Goal: Task Accomplishment & Management: Manage account settings

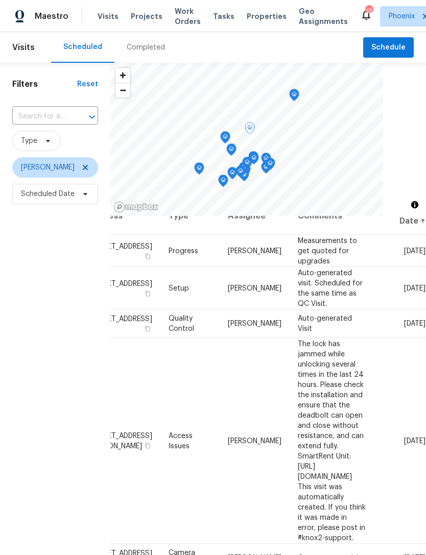
scroll to position [19, 79]
click at [0, 0] on icon at bounding box center [0, 0] width 0 height 0
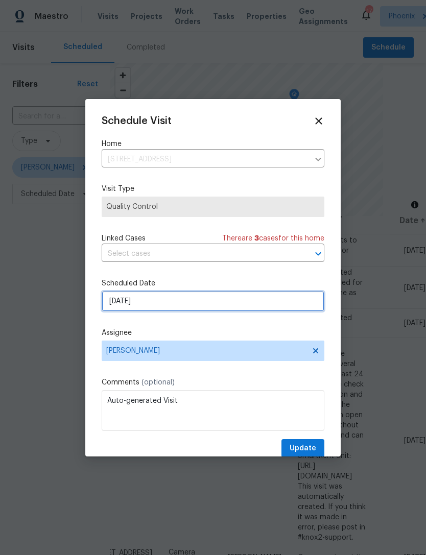
click at [196, 304] on input "8/15/2025" at bounding box center [213, 301] width 223 height 20
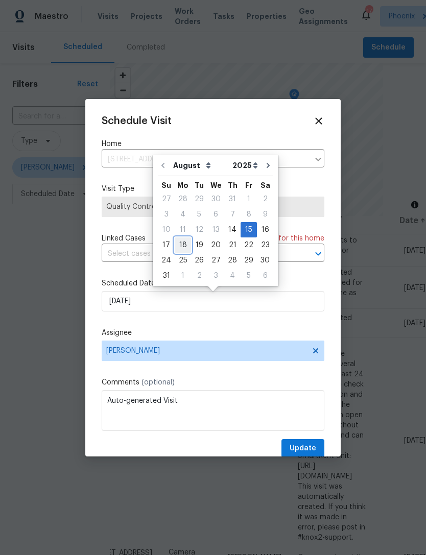
click at [184, 242] on div "18" at bounding box center [183, 245] width 16 height 14
type input "8/18/2025"
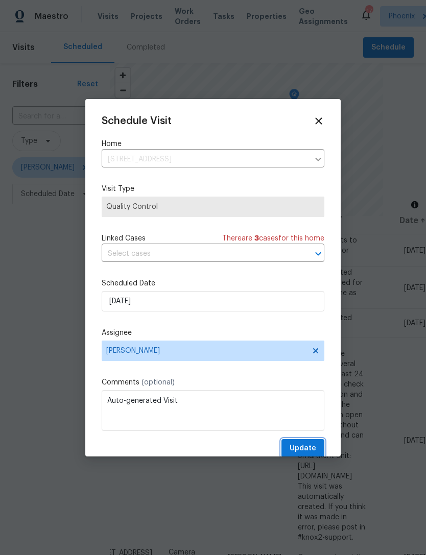
click at [312, 449] on span "Update" at bounding box center [302, 448] width 27 height 13
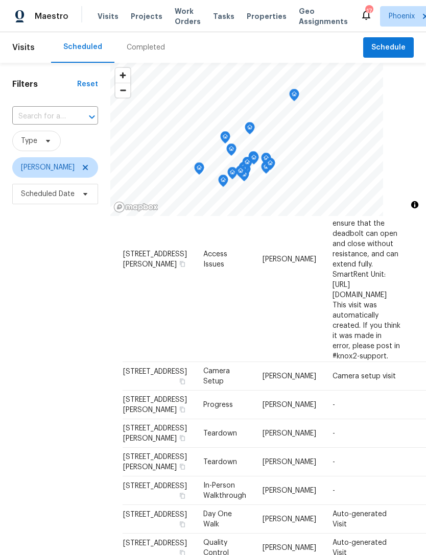
scroll to position [197, 0]
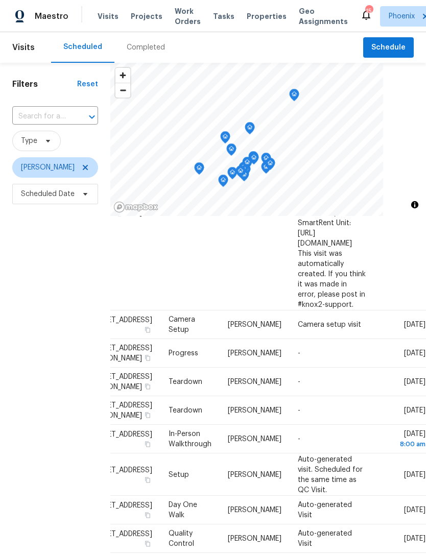
scroll to position [181, 79]
click at [0, 0] on icon at bounding box center [0, 0] width 0 height 0
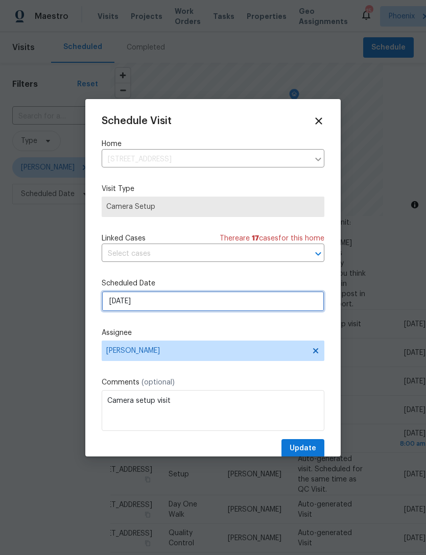
click at [194, 299] on input "8/15/2025" at bounding box center [213, 301] width 223 height 20
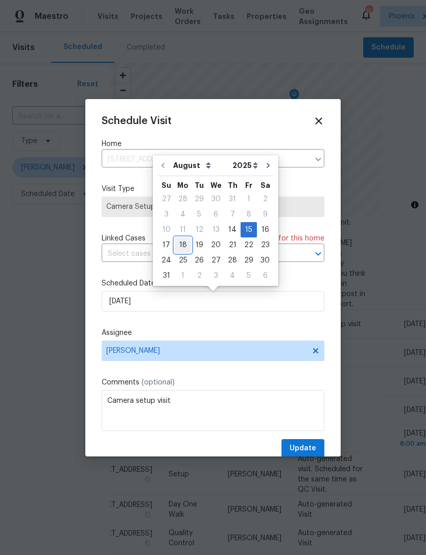
click at [182, 246] on div "18" at bounding box center [183, 245] width 16 height 14
type input "8/18/2025"
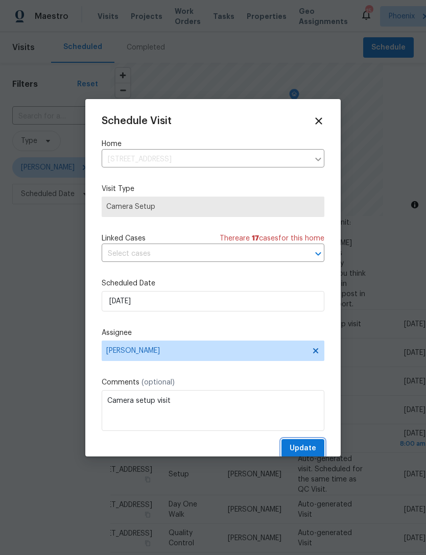
click at [308, 452] on span "Update" at bounding box center [302, 448] width 27 height 13
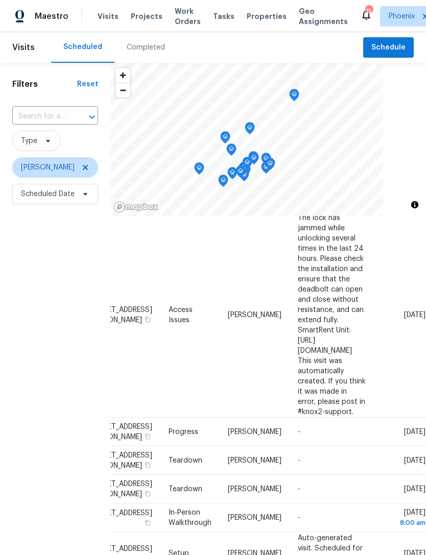
scroll to position [74, 79]
click at [346, 418] on td "-" at bounding box center [331, 432] width 84 height 29
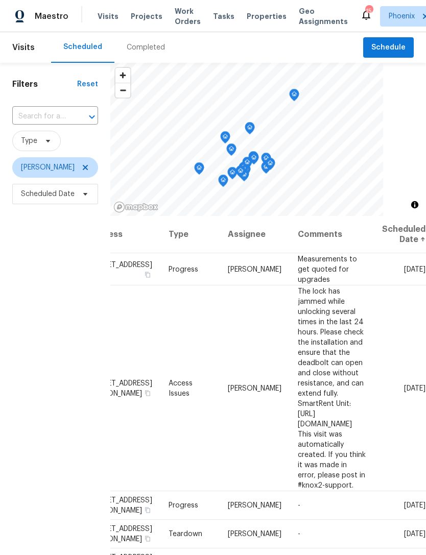
scroll to position [0, 79]
click at [0, 0] on icon at bounding box center [0, 0] width 0 height 0
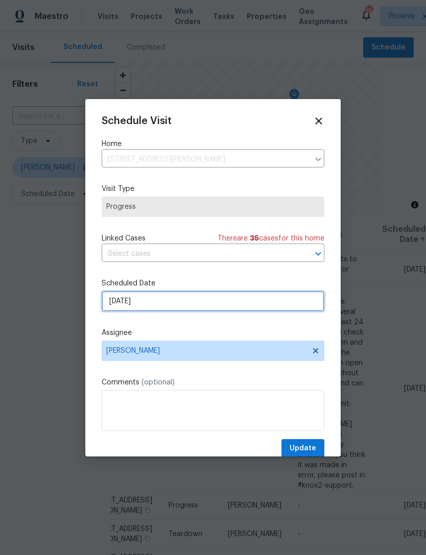
click at [169, 301] on input "8/15/2025" at bounding box center [213, 301] width 223 height 20
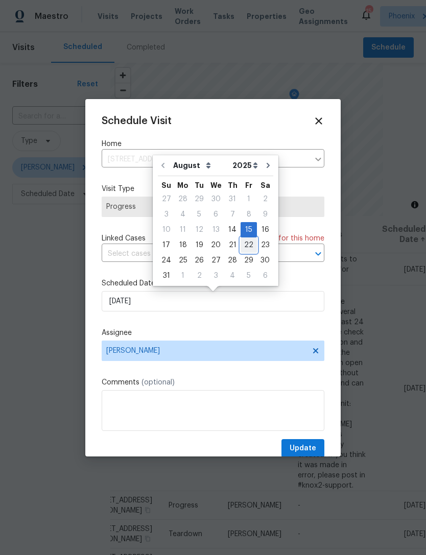
click at [243, 248] on div "22" at bounding box center [248, 245] width 16 height 14
type input "8/22/2025"
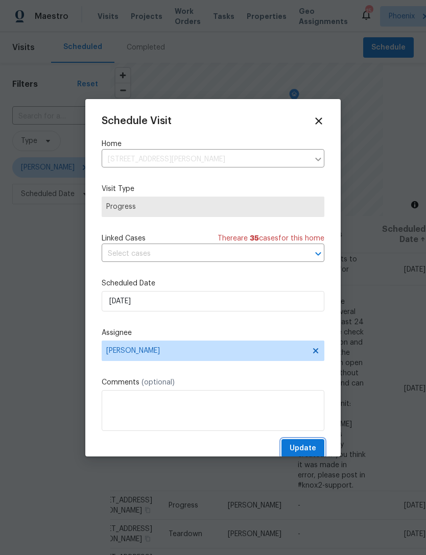
click at [306, 452] on span "Update" at bounding box center [302, 448] width 27 height 13
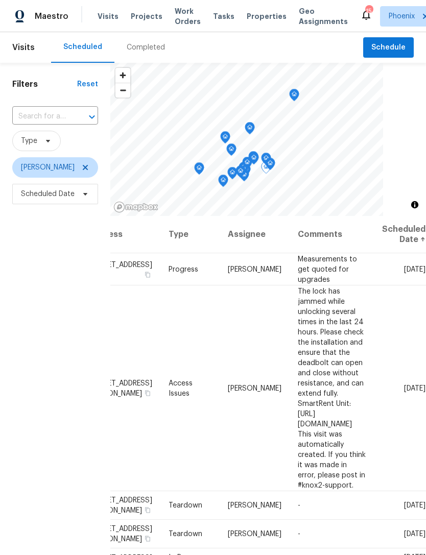
click at [0, 0] on span at bounding box center [0, 0] width 0 height 0
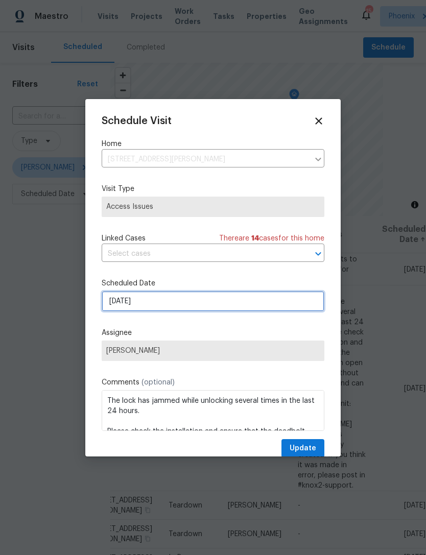
click at [187, 301] on input "8/15/2025" at bounding box center [213, 301] width 223 height 20
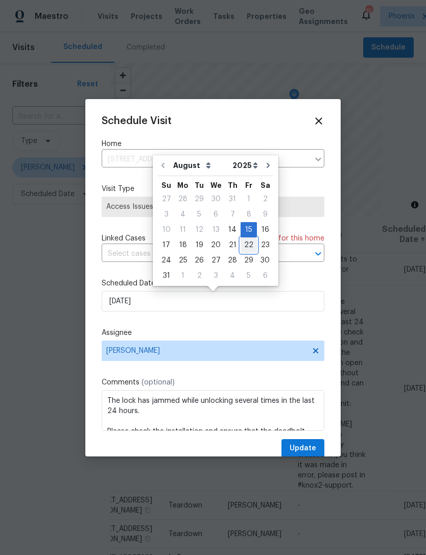
click at [240, 248] on div "22" at bounding box center [248, 245] width 16 height 14
type input "8/22/2025"
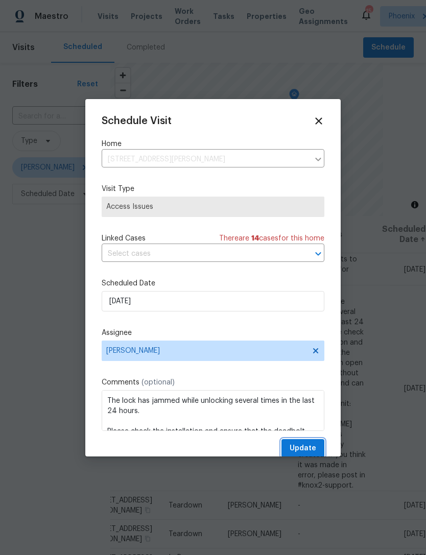
click at [304, 454] on span "Update" at bounding box center [302, 448] width 27 height 13
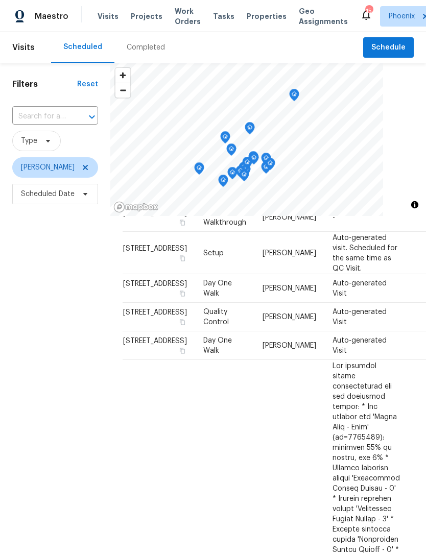
scroll to position [140, 0]
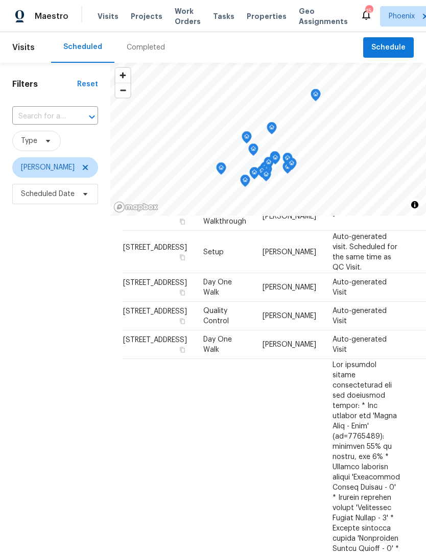
click at [57, 125] on input "text" at bounding box center [40, 117] width 57 height 16
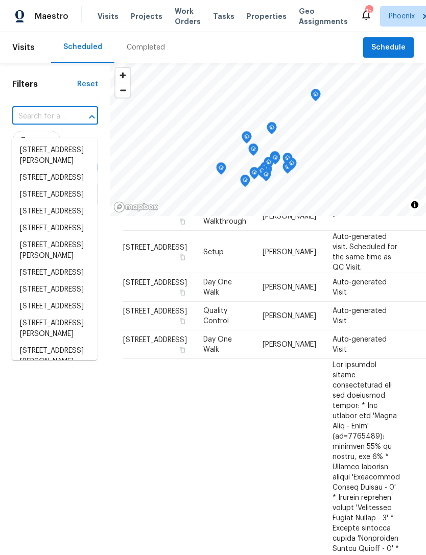
click at [46, 125] on input "text" at bounding box center [40, 117] width 57 height 16
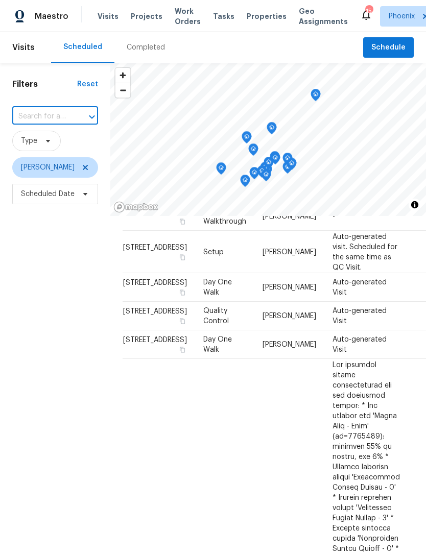
paste input "3007 W Redfield Rd, Phoenix, AZ 85053"
type input "3007 W Redfield Rd, Phoenix, AZ 85053"
click at [67, 156] on li "3007 W Redfield Rd, Phoenix, AZ 85053" at bounding box center [54, 156] width 85 height 28
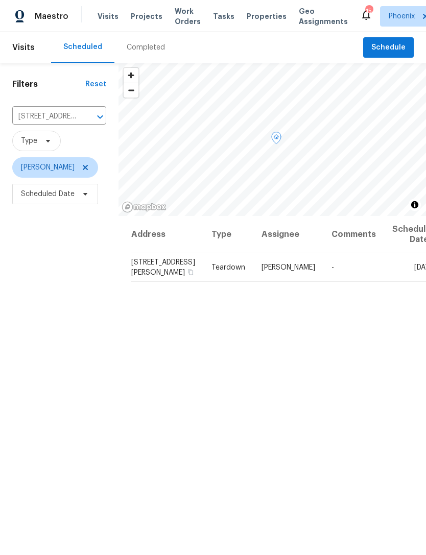
click at [0, 0] on span at bounding box center [0, 0] width 0 height 0
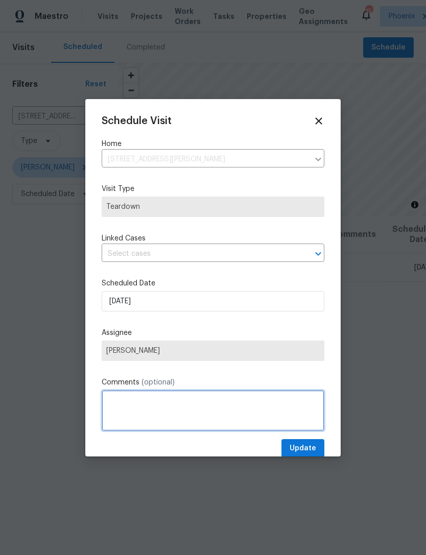
click at [156, 414] on textarea at bounding box center [213, 410] width 223 height 41
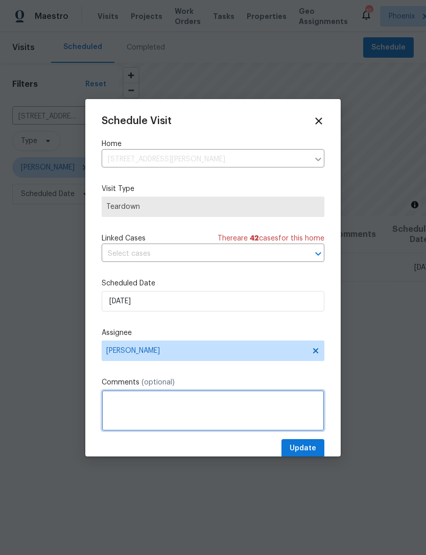
scroll to position [33, 0]
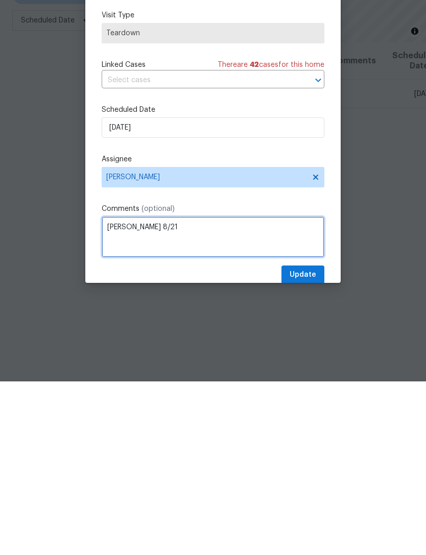
type textarea "COE 8/21"
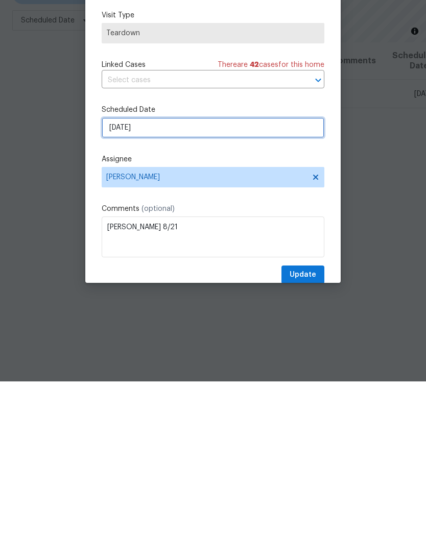
click at [162, 291] on input "8/17/2025" at bounding box center [213, 301] width 223 height 20
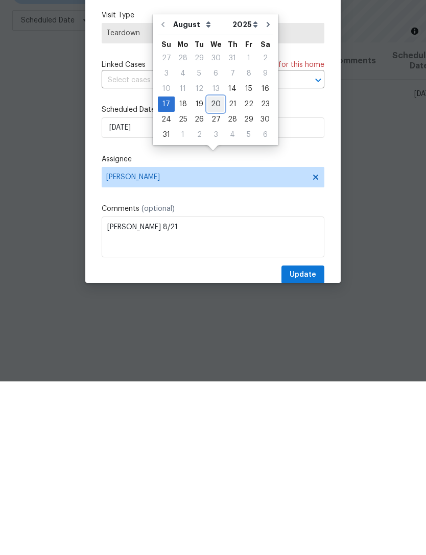
click at [211, 271] on div "20" at bounding box center [215, 278] width 17 height 14
type input "8/20/2025"
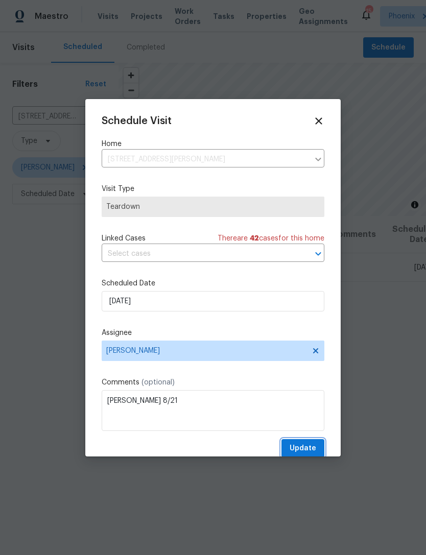
click at [308, 451] on span "Update" at bounding box center [302, 448] width 27 height 13
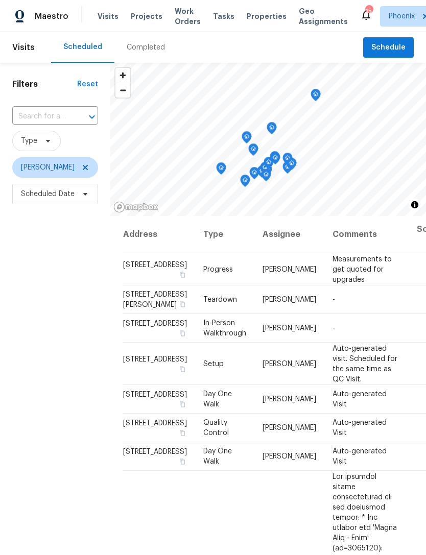
click at [57, 125] on input "text" at bounding box center [40, 117] width 57 height 16
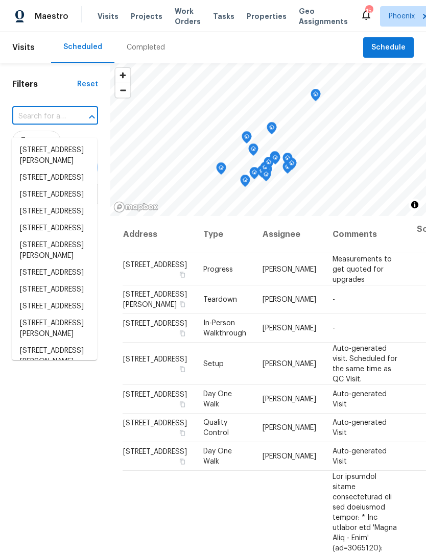
click at [40, 125] on input "text" at bounding box center [40, 117] width 57 height 16
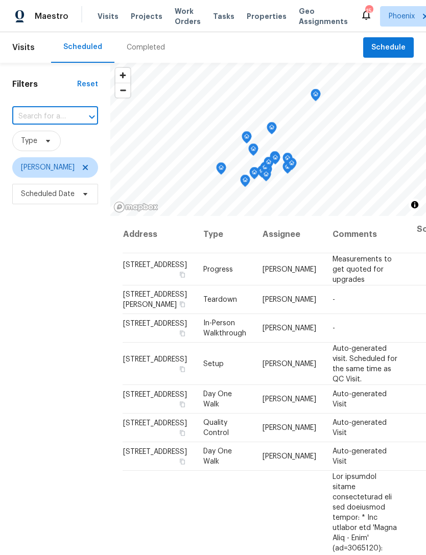
paste input "[STREET_ADDRESS][PERSON_NAME]"
type input "13843 N Tan Tara Dr, Sun City, AZ 85351"
click at [61, 155] on li "13843 N Tan Tara Dr, Sun City, AZ 85351" at bounding box center [54, 156] width 85 height 28
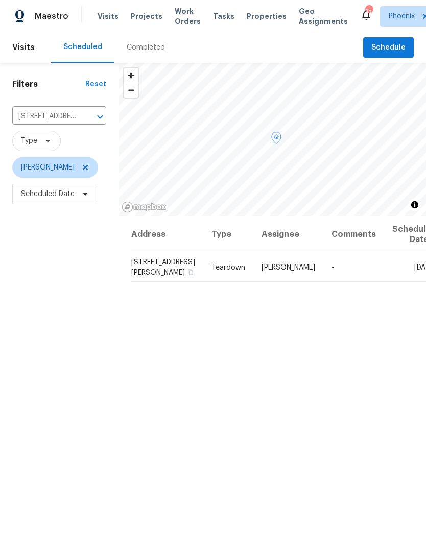
click at [0, 0] on icon at bounding box center [0, 0] width 0 height 0
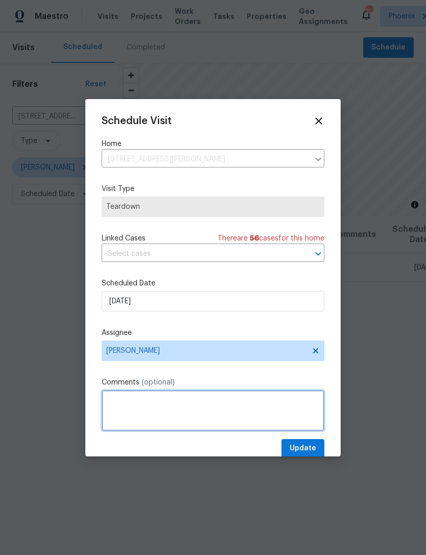
click at [147, 420] on textarea at bounding box center [213, 410] width 223 height 41
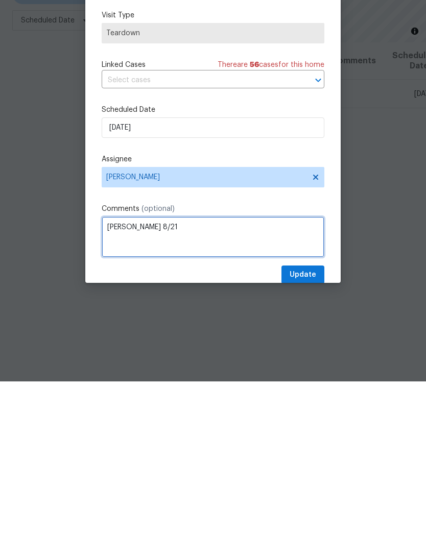
type textarea "COE 8/21"
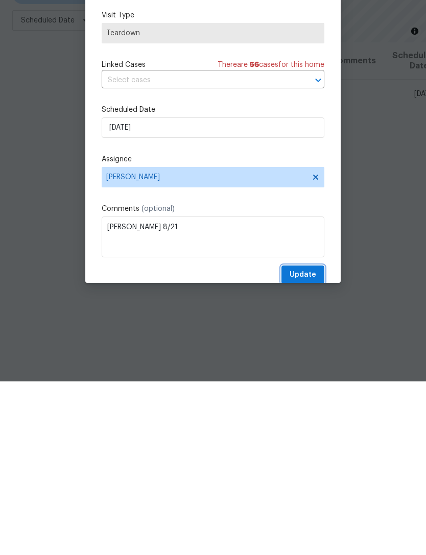
click at [306, 442] on span "Update" at bounding box center [302, 448] width 27 height 13
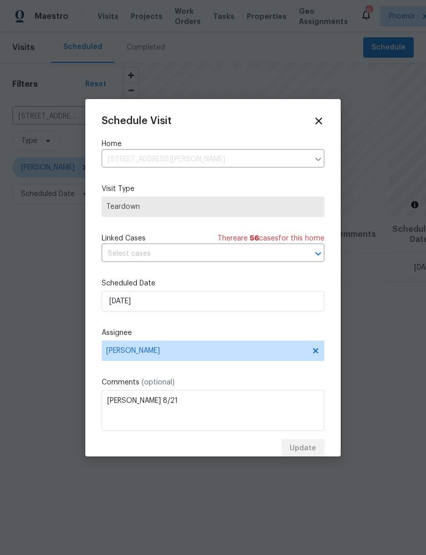
scroll to position [0, 0]
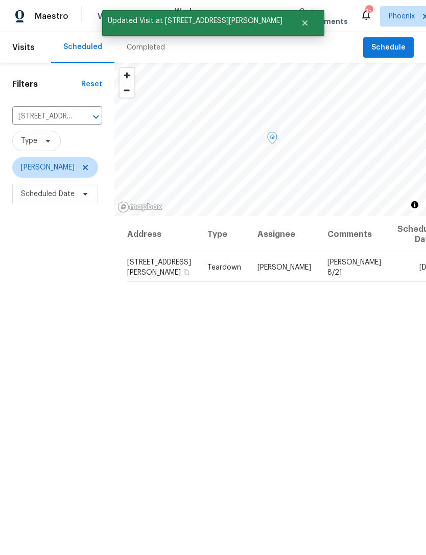
click at [0, 0] on icon at bounding box center [0, 0] width 0 height 0
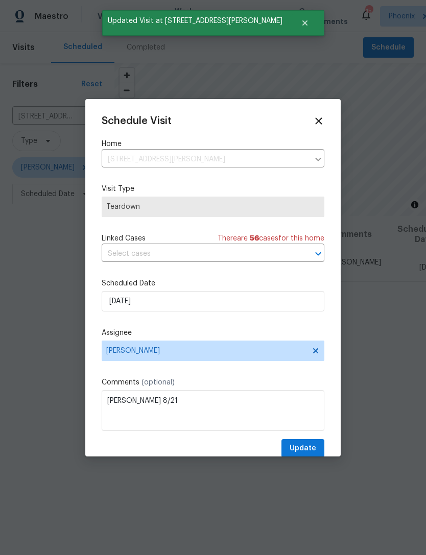
click at [194, 337] on label "Assignee" at bounding box center [213, 333] width 223 height 10
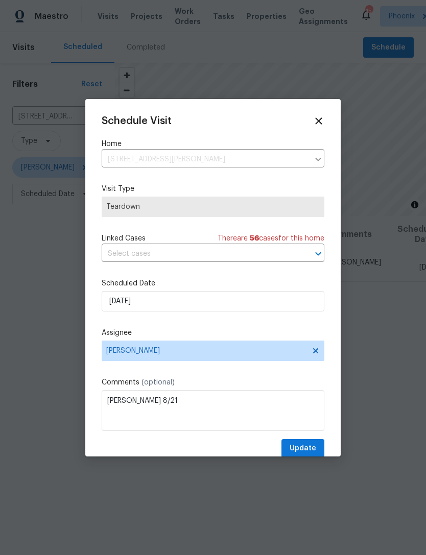
click at [167, 336] on label "Assignee" at bounding box center [213, 333] width 223 height 10
click at [12, 264] on div at bounding box center [213, 277] width 426 height 555
click at [148, 333] on label "Assignee" at bounding box center [213, 333] width 223 height 10
click at [146, 336] on label "Assignee" at bounding box center [213, 333] width 223 height 10
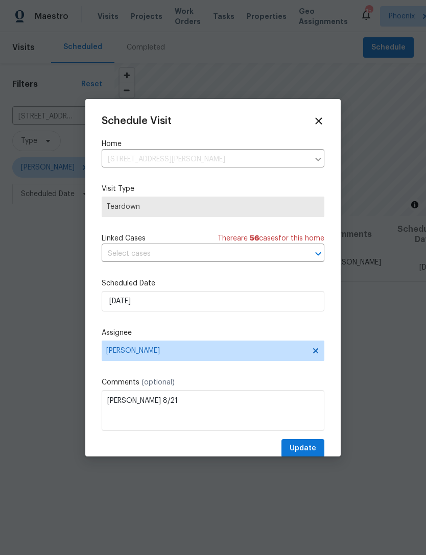
click at [160, 338] on label "Assignee" at bounding box center [213, 333] width 223 height 10
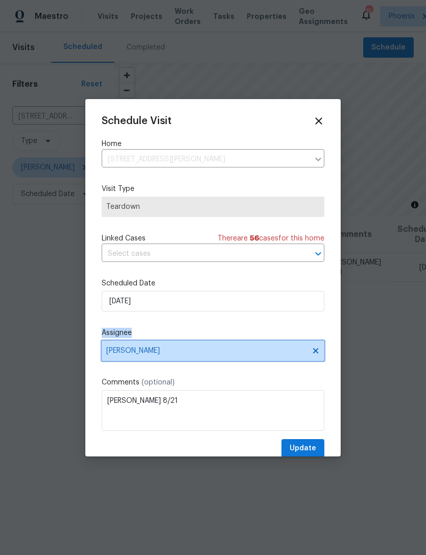
click at [168, 346] on span "[PERSON_NAME]" at bounding box center [213, 350] width 223 height 20
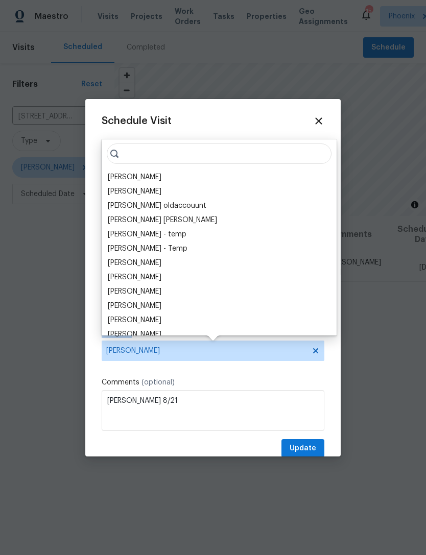
click at [168, 312] on div "Brenton Moye" at bounding box center [219, 306] width 229 height 14
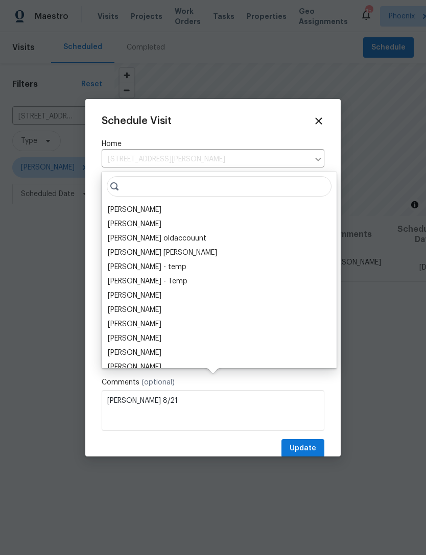
click at [311, 284] on label "Scheduled Date" at bounding box center [213, 283] width 223 height 10
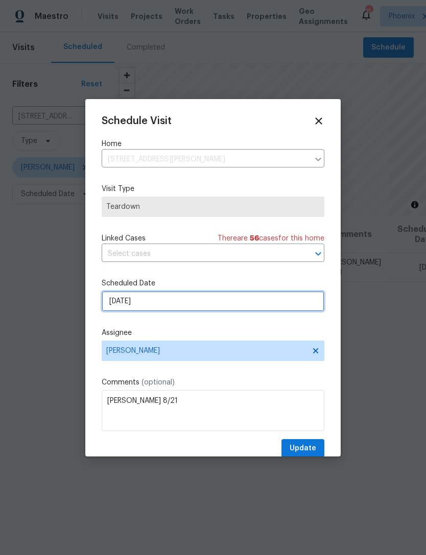
click at [163, 306] on input "8/17/2025" at bounding box center [213, 301] width 223 height 20
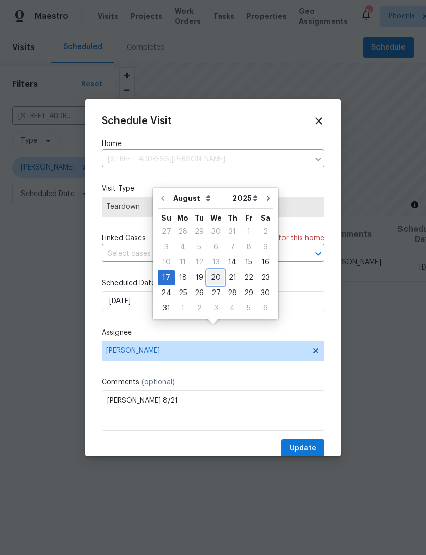
click at [210, 271] on div "20" at bounding box center [215, 278] width 17 height 14
type input "8/20/2025"
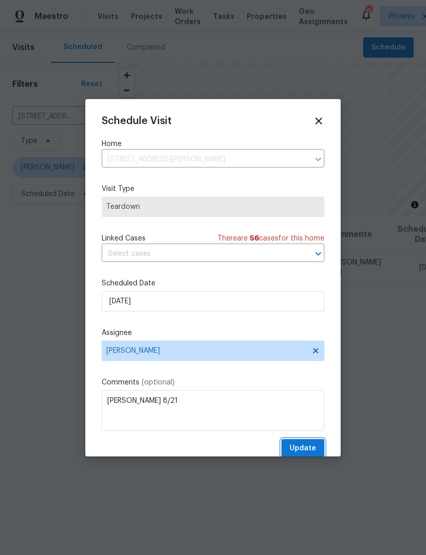
click at [309, 444] on button "Update" at bounding box center [302, 448] width 43 height 19
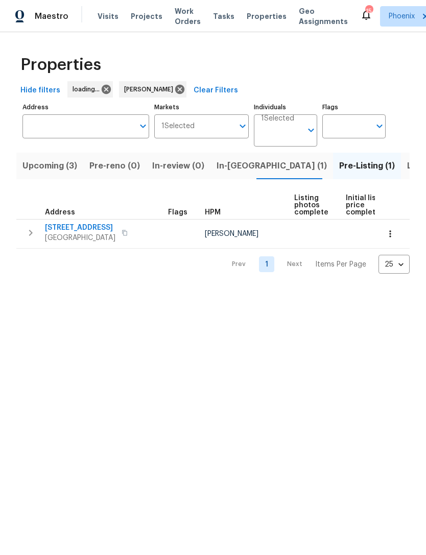
click at [68, 173] on span "Upcoming (3)" at bounding box center [49, 166] width 55 height 14
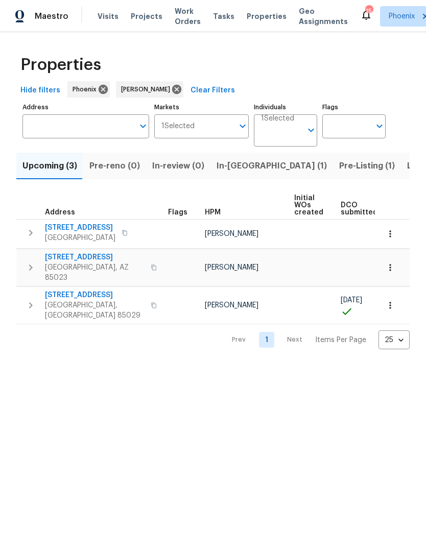
click at [339, 173] on span "Pre-Listing (1)" at bounding box center [367, 166] width 56 height 14
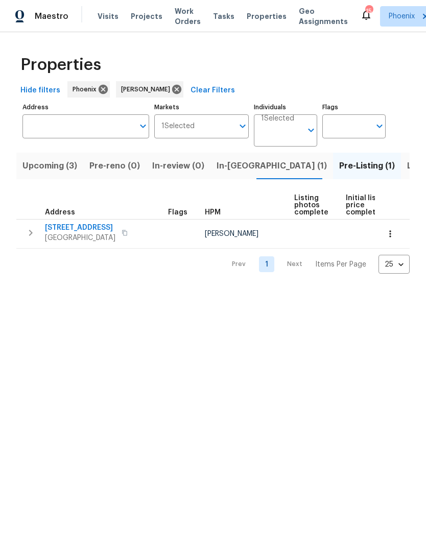
click at [32, 236] on icon "button" at bounding box center [31, 233] width 4 height 6
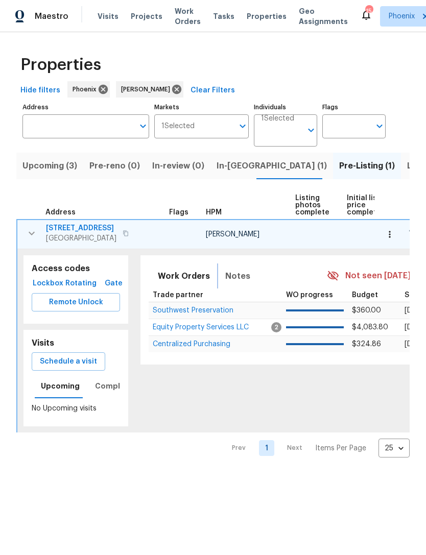
click at [233, 283] on span "Notes" at bounding box center [237, 276] width 25 height 14
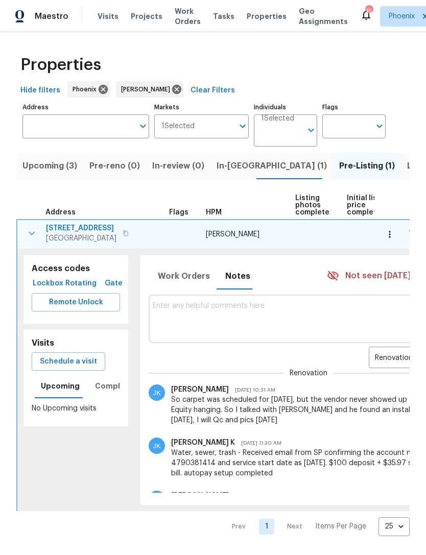
click at [208, 321] on textarea at bounding box center [308, 319] width 311 height 34
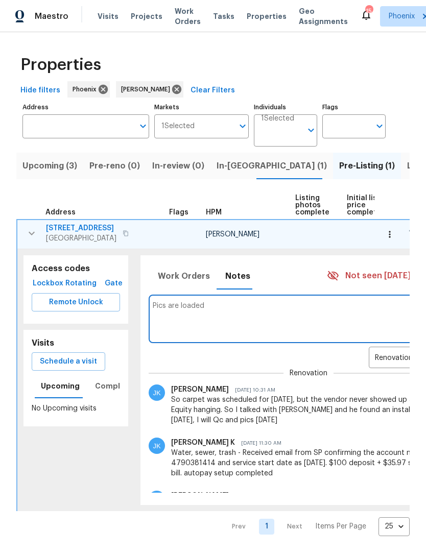
type textarea "Pics are loaded"
click at [273, 363] on div "Renovation RENOVATION ​ Add" at bounding box center [308, 358] width 319 height 19
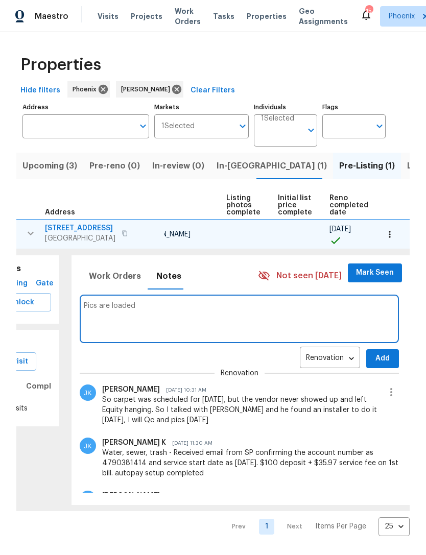
click at [383, 367] on button "Add" at bounding box center [382, 358] width 33 height 19
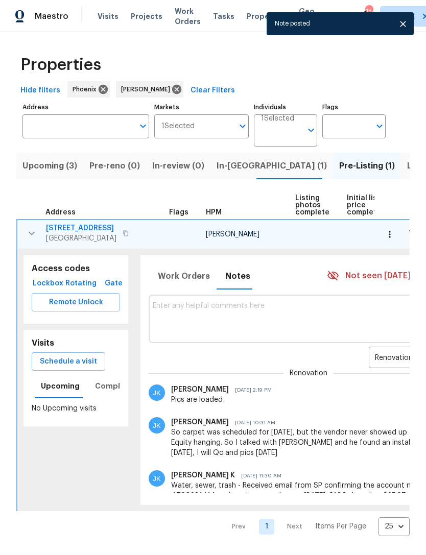
click at [232, 170] on span "In-reno (1)" at bounding box center [271, 166] width 110 height 14
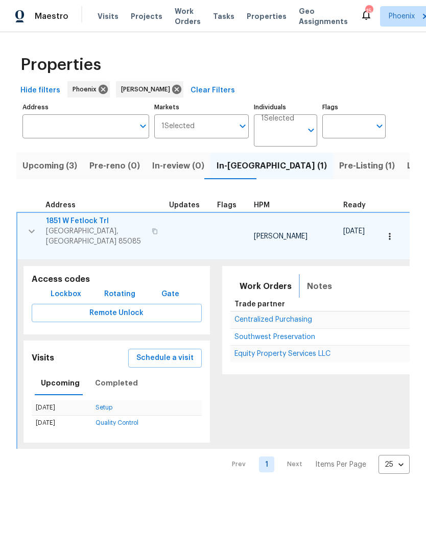
click at [311, 287] on span "Notes" at bounding box center [319, 286] width 25 height 14
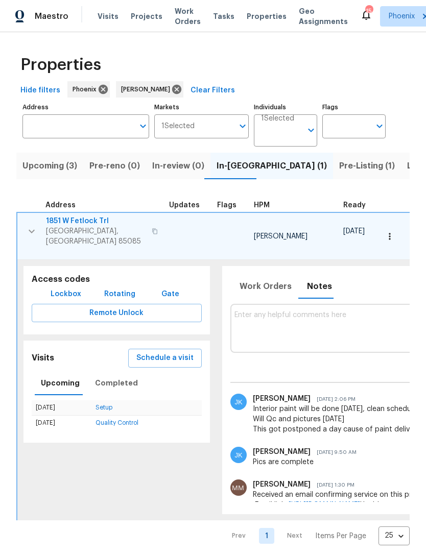
click at [339, 173] on span "Pre-Listing (1)" at bounding box center [367, 166] width 56 height 14
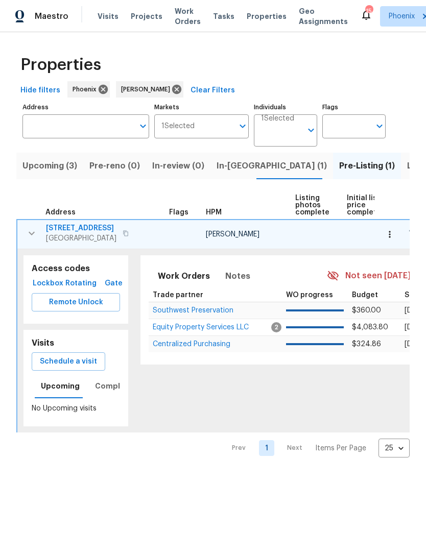
click at [202, 331] on span "Equity Property Services LLC" at bounding box center [201, 327] width 96 height 7
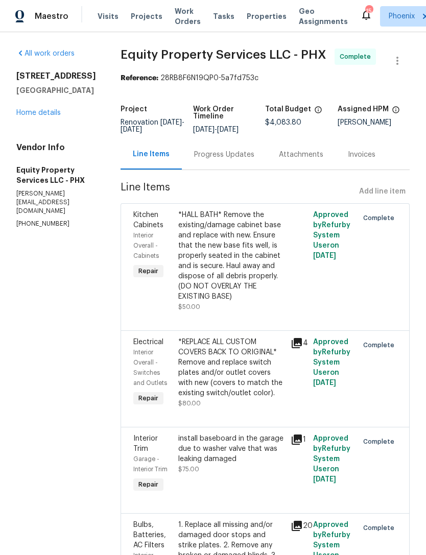
click at [35, 116] on link "Home details" at bounding box center [38, 112] width 44 height 7
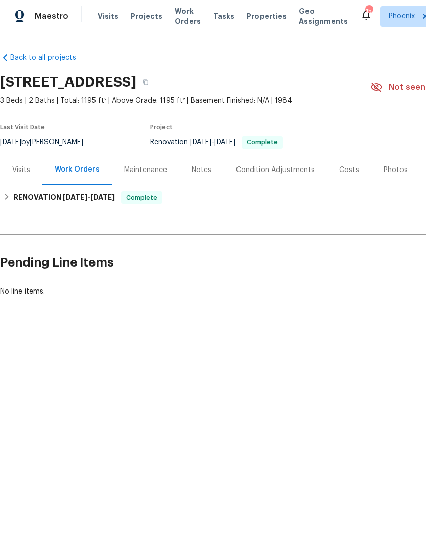
click at [389, 175] on div "Photos" at bounding box center [395, 170] width 24 height 10
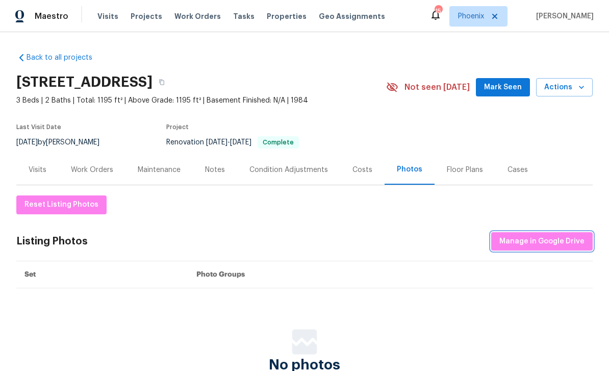
click at [425, 243] on span "Manage in Google Drive" at bounding box center [542, 241] width 85 height 13
